Goal: Check status: Check status

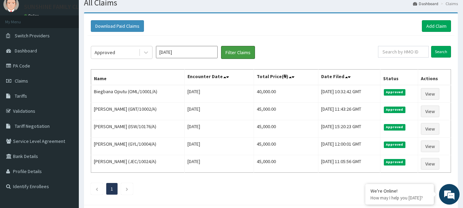
scroll to position [17, 0]
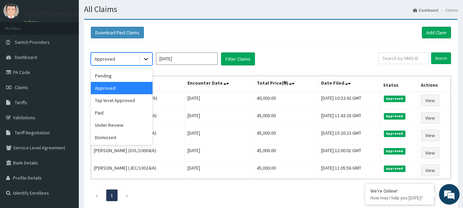
click at [145, 63] on div at bounding box center [146, 59] width 12 height 12
click at [118, 121] on div "Under Review" at bounding box center [122, 125] width 62 height 12
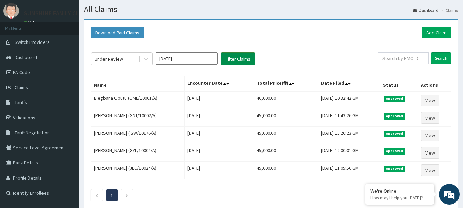
click at [225, 63] on button "Filter Claims" at bounding box center [238, 58] width 34 height 13
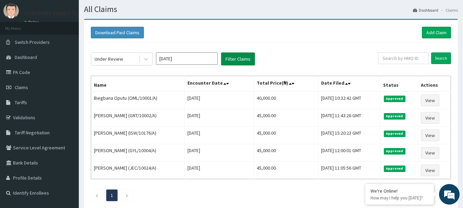
click at [225, 63] on button "Filter Claims" at bounding box center [238, 58] width 34 height 13
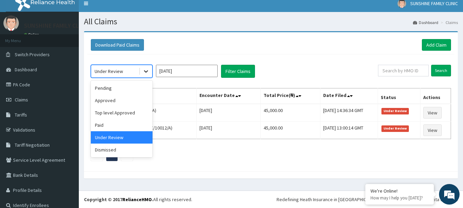
click at [143, 69] on icon at bounding box center [146, 71] width 7 height 7
click at [109, 102] on div "Approved" at bounding box center [122, 100] width 62 height 12
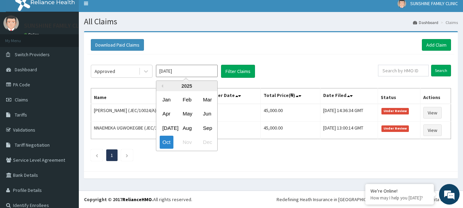
click at [191, 72] on input "[DATE]" at bounding box center [187, 71] width 62 height 12
click at [205, 130] on div "Sep" at bounding box center [207, 128] width 14 height 13
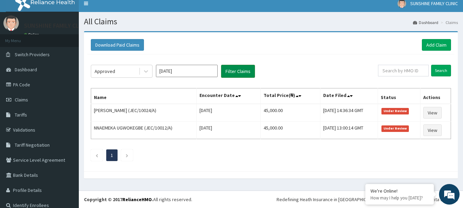
click at [236, 68] on button "Filter Claims" at bounding box center [238, 71] width 34 height 13
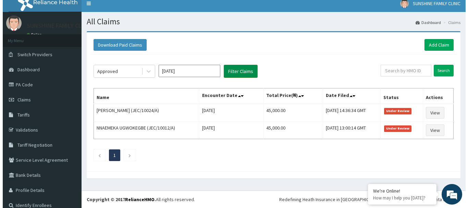
scroll to position [0, 0]
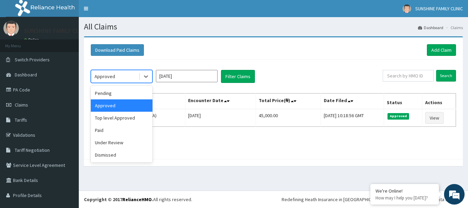
click at [125, 80] on div "Approved" at bounding box center [115, 76] width 48 height 11
click at [107, 116] on div "Top level Approved" at bounding box center [122, 118] width 62 height 12
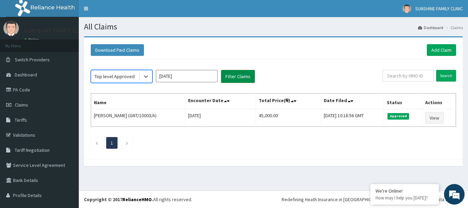
click at [227, 79] on button "Filter Claims" at bounding box center [238, 76] width 34 height 13
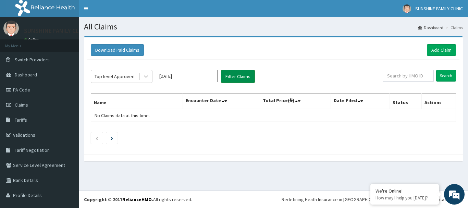
click at [227, 79] on button "Filter Claims" at bounding box center [238, 76] width 34 height 13
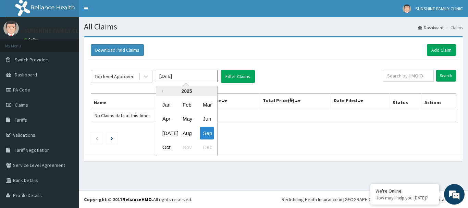
click at [185, 76] on input "[DATE]" at bounding box center [187, 76] width 62 height 12
click at [167, 146] on div "Oct" at bounding box center [167, 147] width 14 height 13
type input "[DATE]"
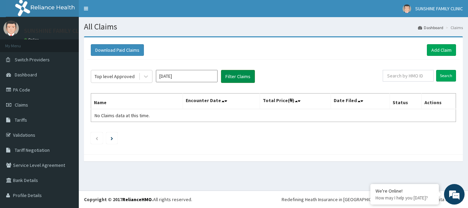
click at [229, 71] on button "Filter Claims" at bounding box center [238, 76] width 34 height 13
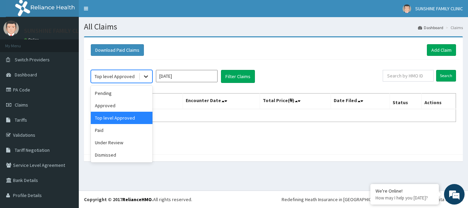
click at [140, 80] on div at bounding box center [146, 76] width 12 height 12
click at [105, 107] on div "Approved" at bounding box center [122, 105] width 62 height 12
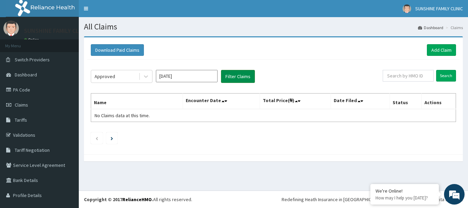
click at [231, 77] on button "Filter Claims" at bounding box center [238, 76] width 34 height 13
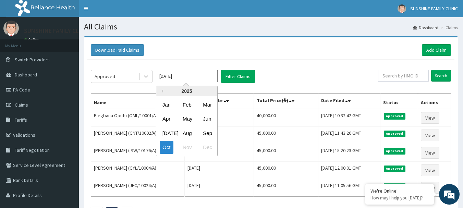
click at [194, 79] on input "[DATE]" at bounding box center [187, 76] width 62 height 12
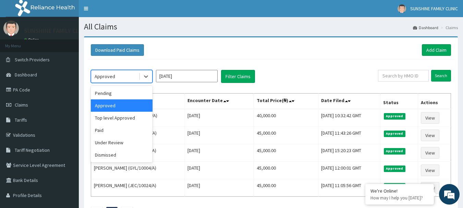
click at [147, 83] on div "Approved" at bounding box center [122, 76] width 62 height 13
click at [116, 132] on div "Paid" at bounding box center [122, 130] width 62 height 12
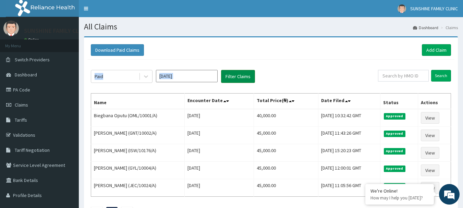
drag, startPoint x: 227, startPoint y: 84, endPoint x: 227, endPoint y: 75, distance: 9.3
click at [227, 75] on div "Paid [DATE] Filter Claims Search Name Encounter Date Total Price(₦) Date Filed …" at bounding box center [270, 143] width 367 height 166
click at [227, 75] on button "Filter Claims" at bounding box center [238, 76] width 34 height 13
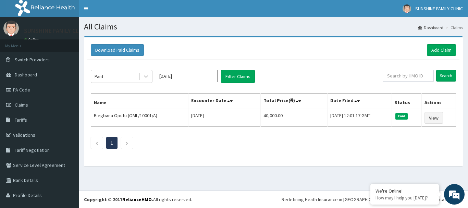
click at [172, 51] on div "Download Paid Claims Add Claim" at bounding box center [274, 50] width 366 height 12
